Goal: Task Accomplishment & Management: Manage account settings

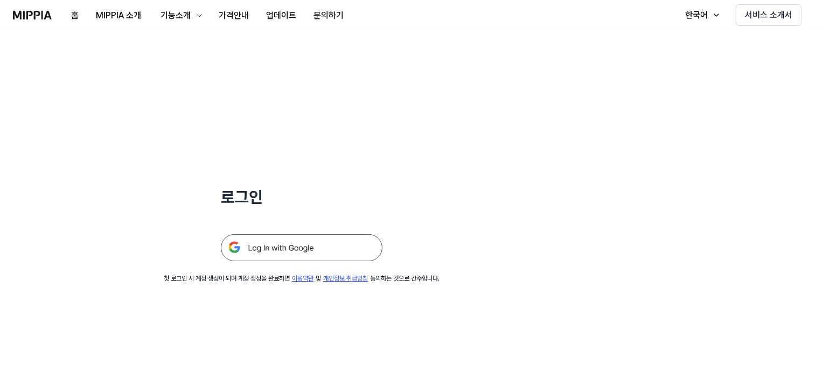
click at [296, 250] on img at bounding box center [302, 247] width 162 height 27
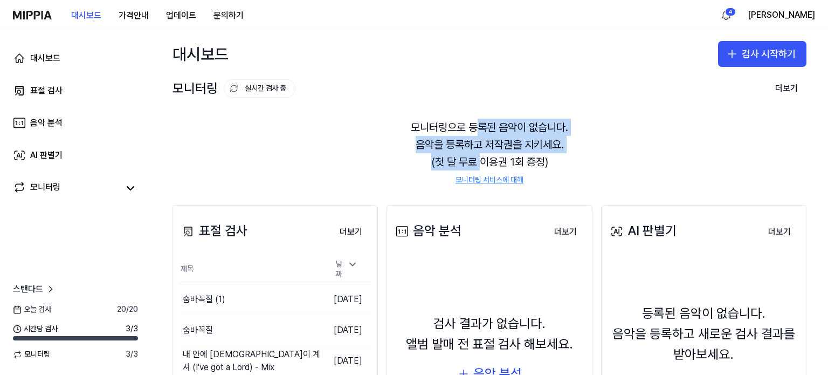
drag, startPoint x: 472, startPoint y: 125, endPoint x: 476, endPoint y: 155, distance: 30.0
click at [476, 155] on div "모니터링으로 등록된 음악이 없습니다. 음악을 등록하고 저작권을 지키세요. (첫 달 무료 이용권 1회 증정) 모니터링 서비스에 대해" at bounding box center [489, 152] width 634 height 93
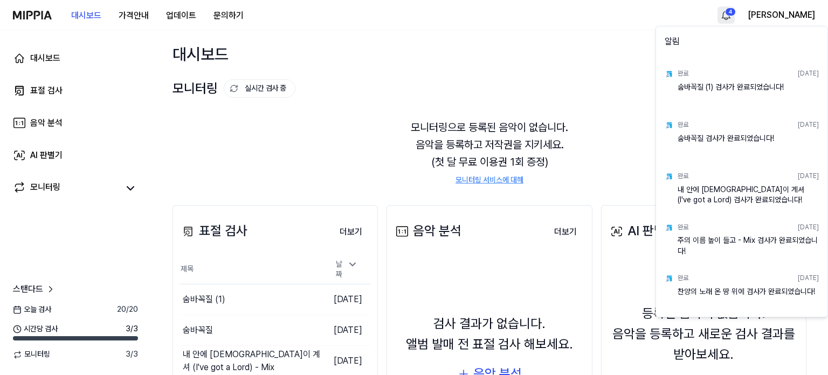
click at [773, 17] on html "대시보드 가격안내 업데이트 문의하기 4 강석진 대시보드 표절 검사 음악 분석 AI 판별기 모니터링 스탠다드 [DATE] 검사 20 / 20 시…" at bounding box center [414, 187] width 828 height 375
click at [804, 11] on html "대시보드 가격안내 업데이트 문의하기 강석진 대시보드 표절 검사 음악 분석 AI 판별기 모니터링 스탠다드 [DATE] 검사 20 / 20 시간당…" at bounding box center [414, 187] width 828 height 375
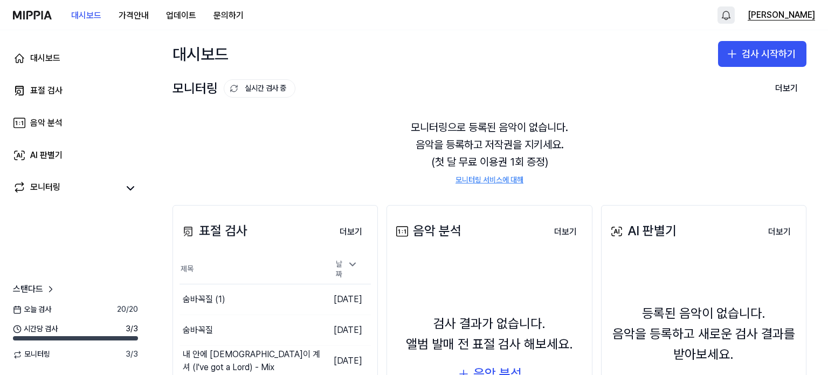
click at [814, 12] on button "[PERSON_NAME]" at bounding box center [780, 15] width 67 height 13
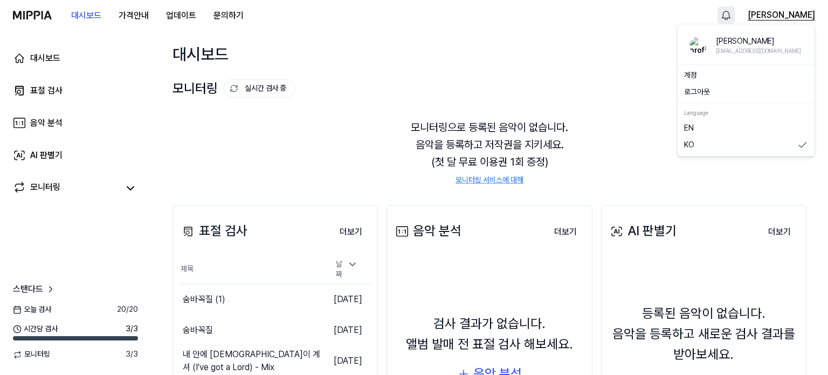
click at [805, 11] on button "[PERSON_NAME]" at bounding box center [780, 15] width 67 height 13
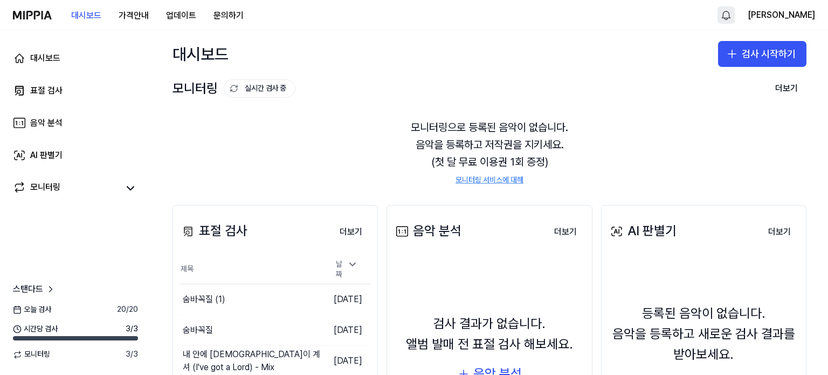
click at [588, 8] on div "대시보드 가격안내 업데이트 문의하기 강석진" at bounding box center [414, 15] width 802 height 30
